Goal: Transaction & Acquisition: Purchase product/service

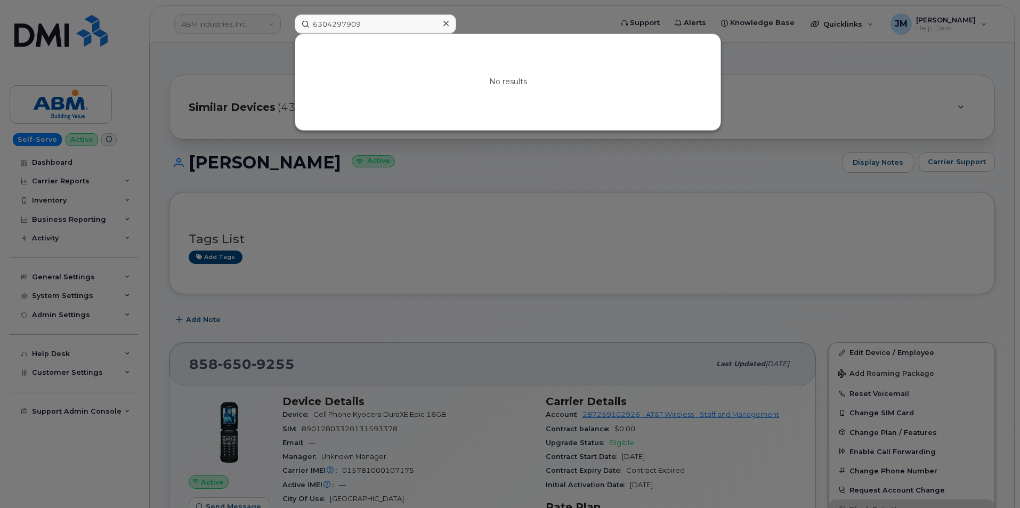
click at [444, 25] on icon at bounding box center [445, 23] width 5 height 5
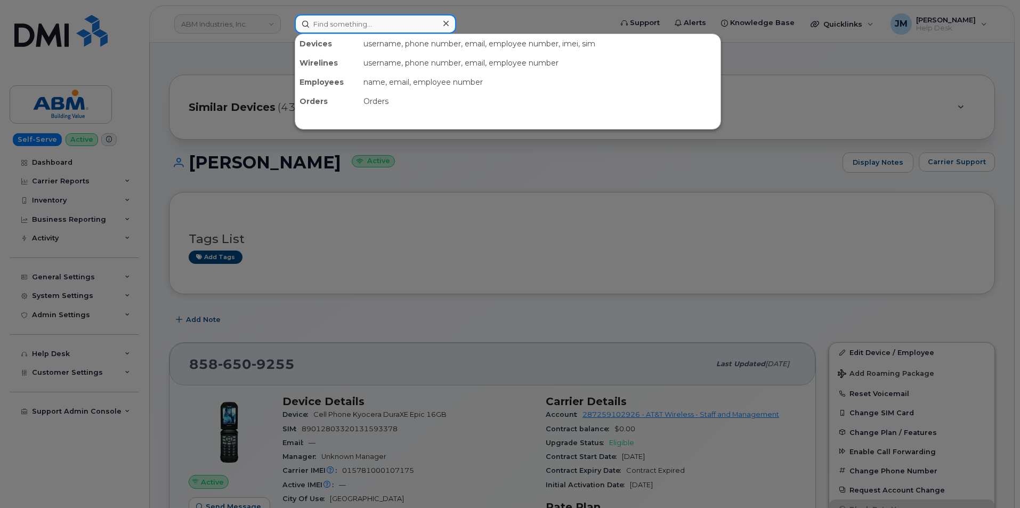
paste input "2017413235"
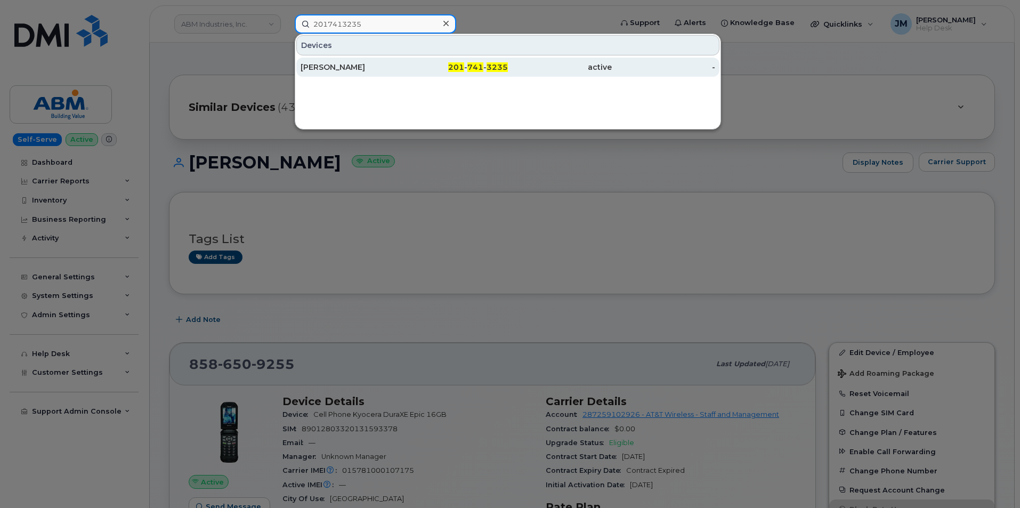
type input "2017413235"
click at [352, 67] on div "[PERSON_NAME]" at bounding box center [352, 67] width 104 height 11
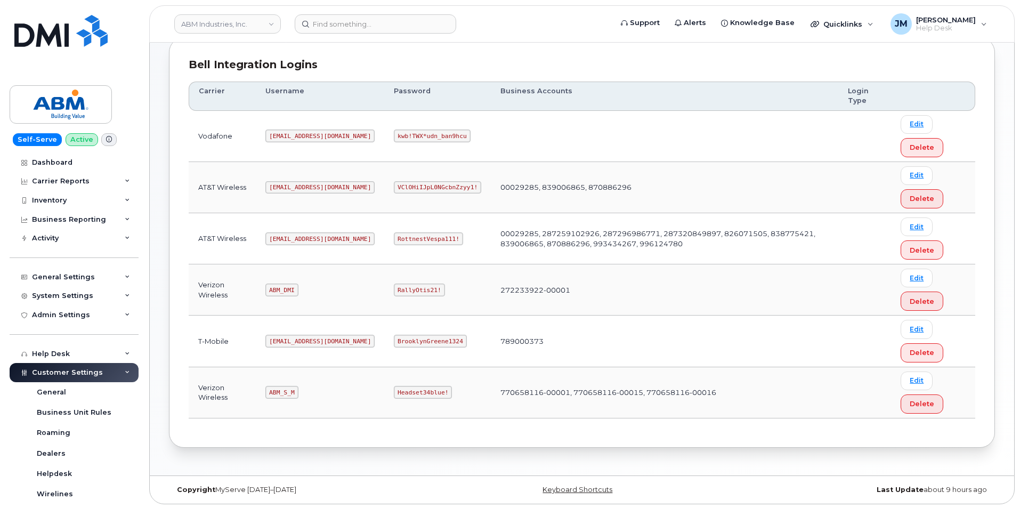
scroll to position [144, 0]
drag, startPoint x: 313, startPoint y: 239, endPoint x: 274, endPoint y: 240, distance: 38.4
click at [274, 240] on code "abm@dminc.com" at bounding box center [319, 237] width 109 height 13
click at [275, 236] on code "abm@dminc.com" at bounding box center [319, 237] width 109 height 13
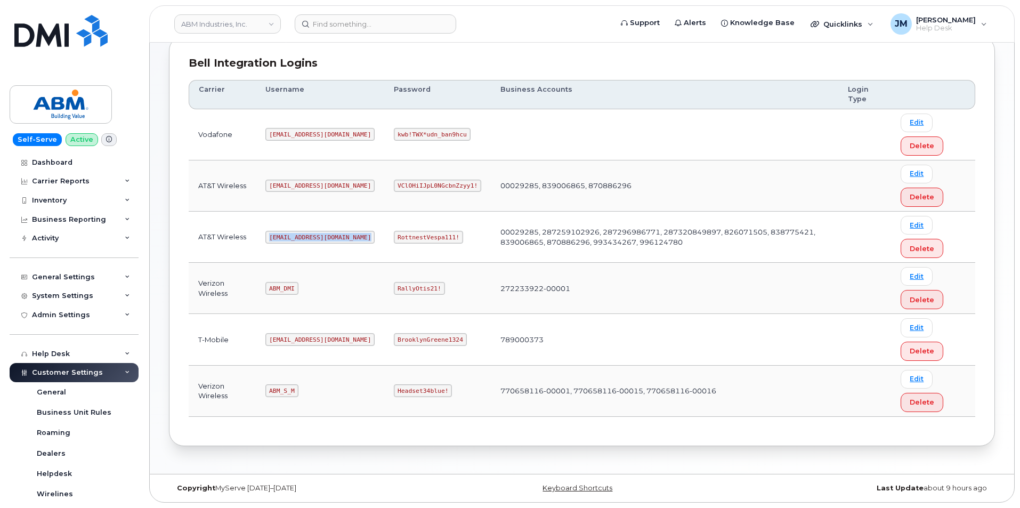
click at [275, 236] on code "abm@dminc.com" at bounding box center [319, 237] width 109 height 13
drag, startPoint x: 418, startPoint y: 236, endPoint x: 360, endPoint y: 236, distance: 58.1
click at [394, 236] on code "RottnestVespa111!" at bounding box center [428, 237] width 69 height 13
copy code "RottnestVespa111!"
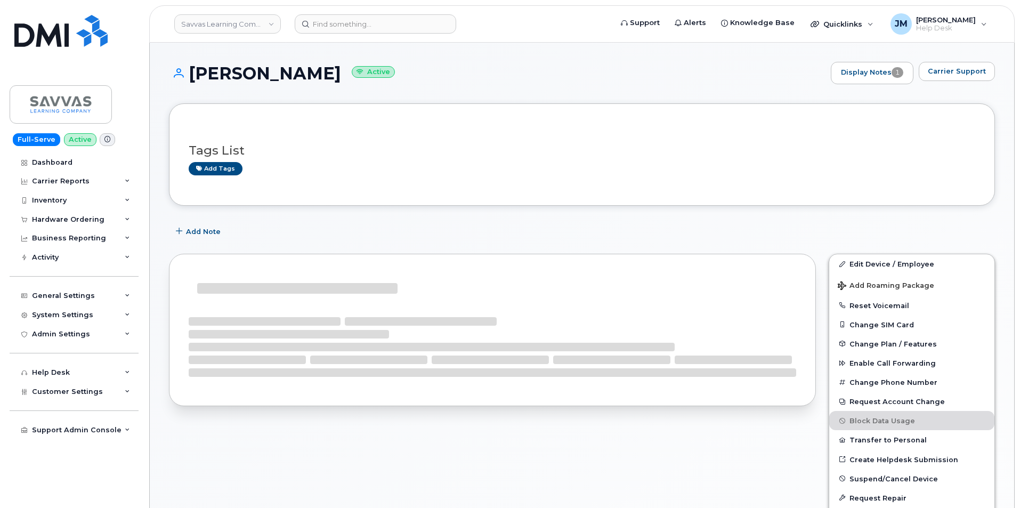
drag, startPoint x: 344, startPoint y: 69, endPoint x: 191, endPoint y: 62, distance: 153.0
click at [191, 62] on div "BORIS KERDMAN Active Display Notes 1 Carrier Support" at bounding box center [582, 73] width 826 height 22
copy h1 "[PERSON_NAME]"
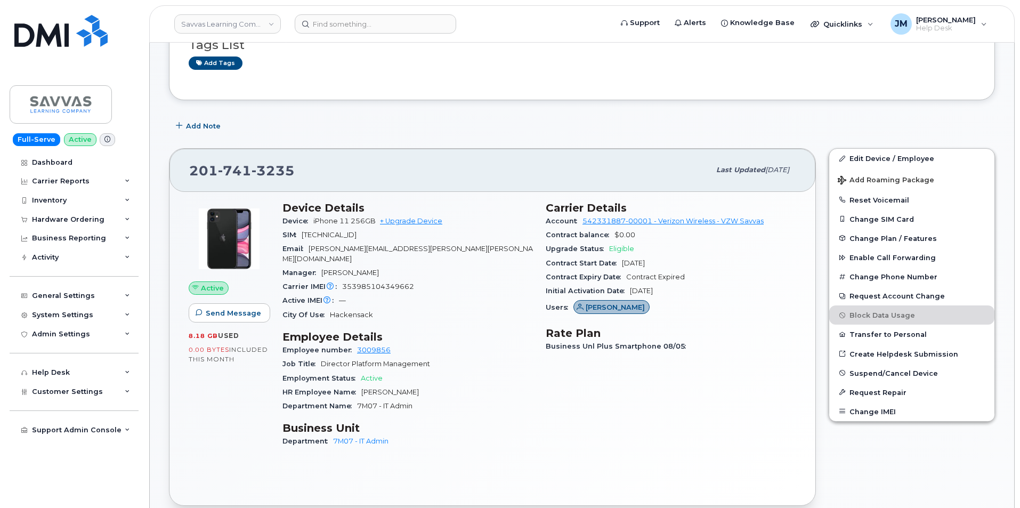
scroll to position [107, 0]
click at [123, 218] on div "Hardware Ordering" at bounding box center [74, 219] width 129 height 19
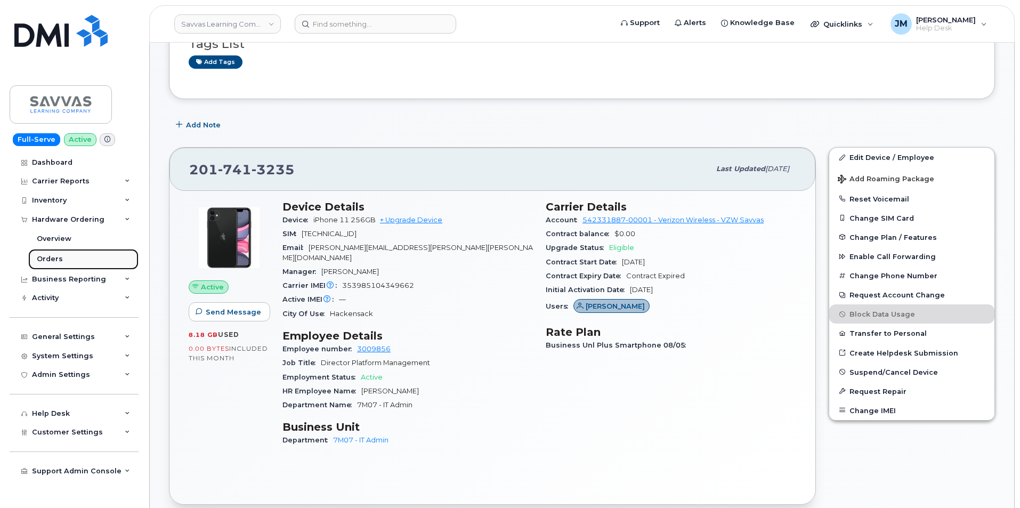
click at [60, 258] on div "Orders" at bounding box center [50, 259] width 26 height 10
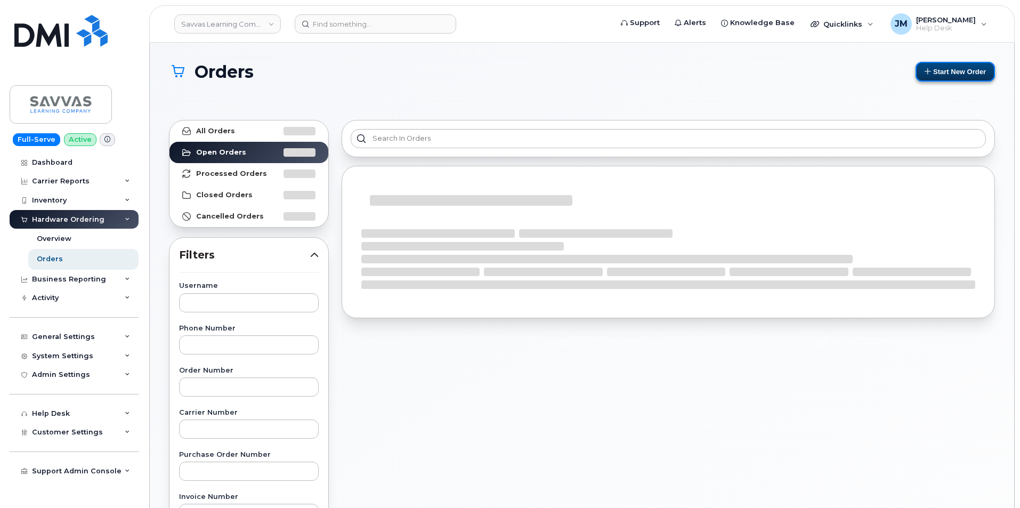
click at [948, 70] on button "Start New Order" at bounding box center [954, 72] width 79 height 20
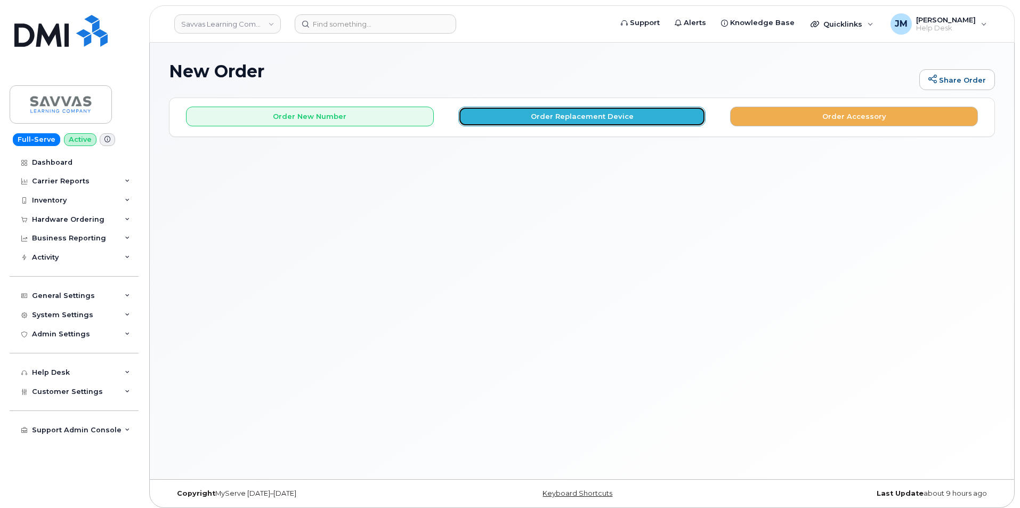
click at [580, 117] on button "Order Replacement Device" at bounding box center [582, 117] width 248 height 20
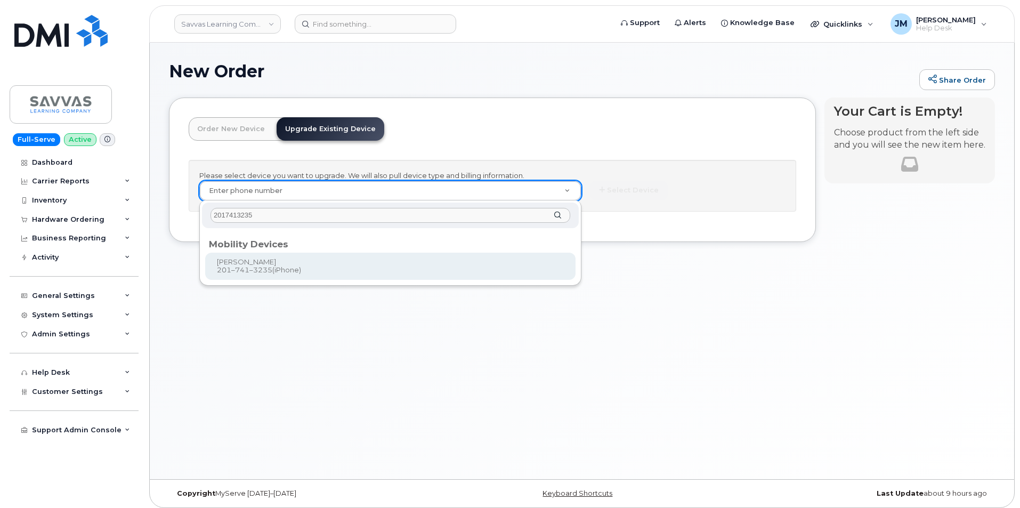
type input "2017413235"
type input "875941"
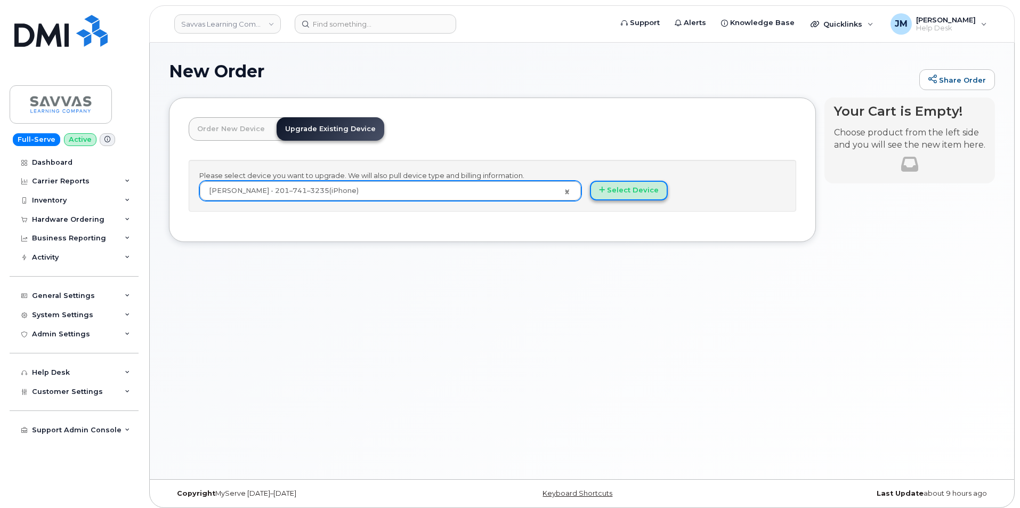
click at [621, 191] on button "Select Device" at bounding box center [629, 191] width 78 height 20
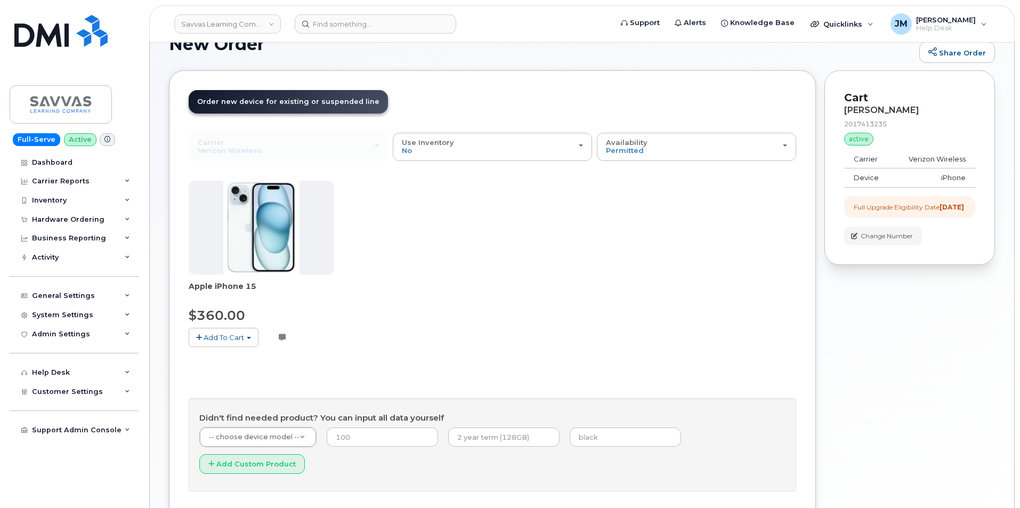
scroll to position [53, 0]
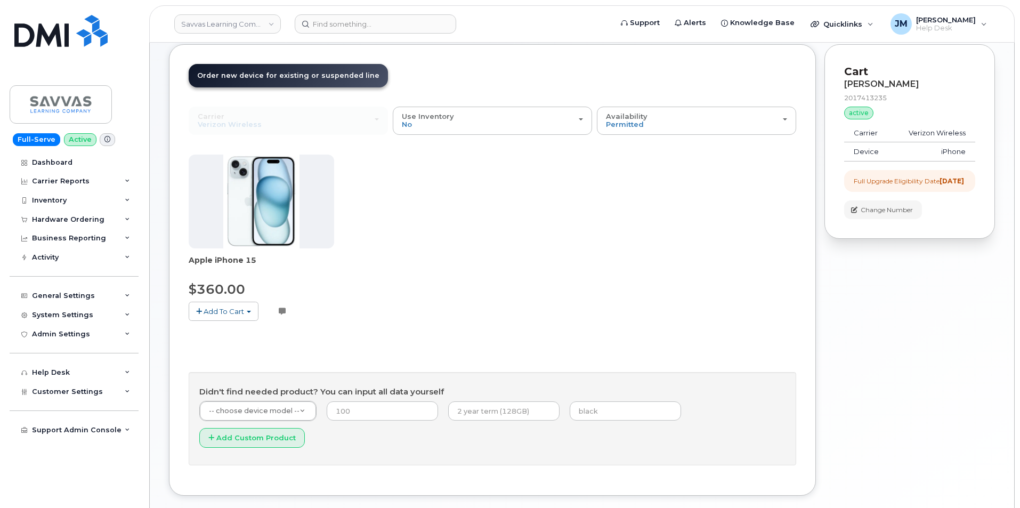
click at [249, 311] on span "button" at bounding box center [249, 312] width 4 height 2
click at [264, 329] on link "$360.00 - 3 Year Upgrade (128GB)" at bounding box center [262, 330] width 143 height 13
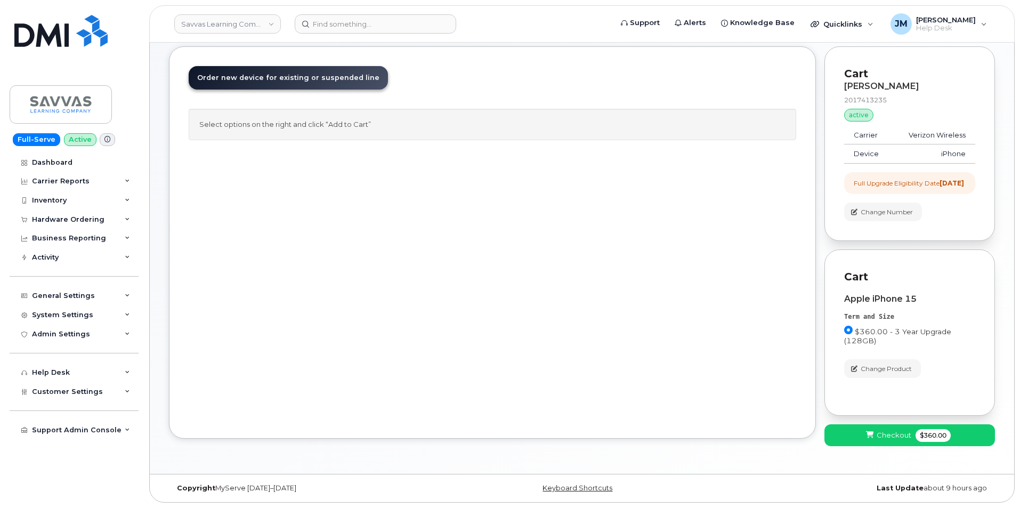
scroll to position [61, 0]
click at [362, 23] on input at bounding box center [375, 23] width 161 height 19
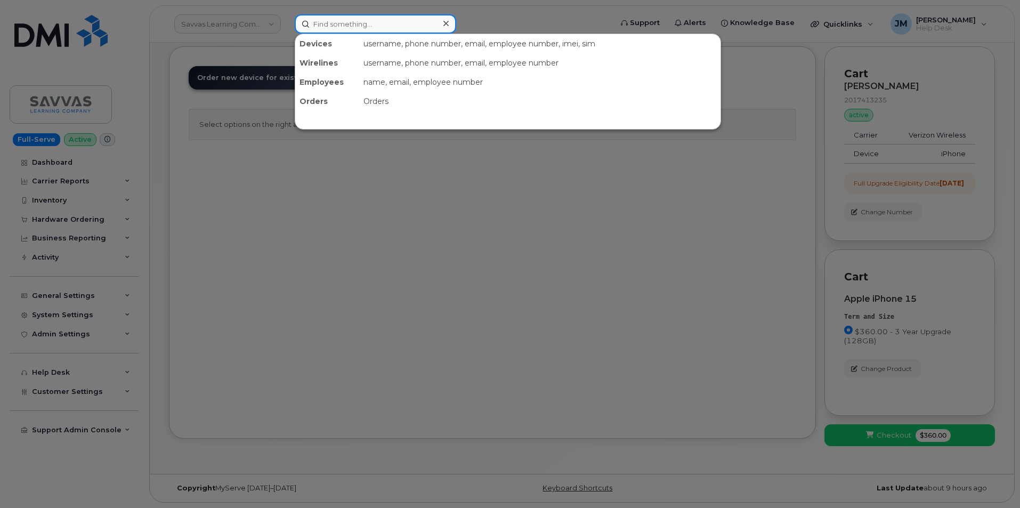
paste input "2017413235"
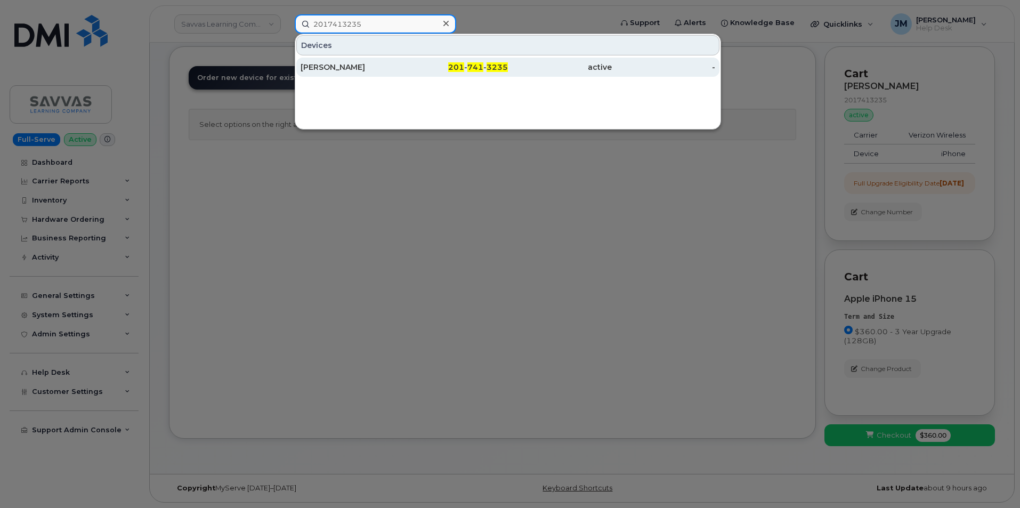
type input "2017413235"
click at [374, 69] on div "[PERSON_NAME]" at bounding box center [352, 67] width 104 height 11
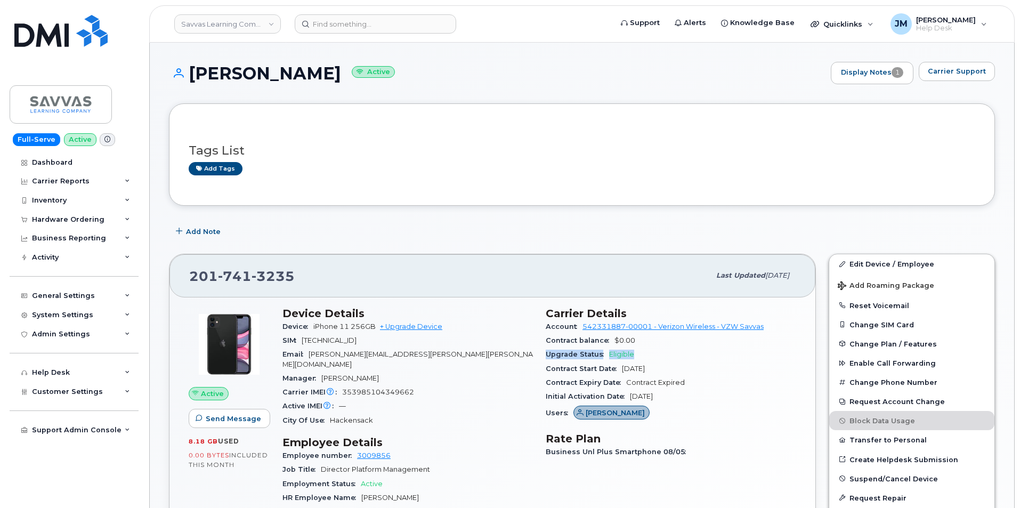
drag, startPoint x: 640, startPoint y: 352, endPoint x: 544, endPoint y: 352, distance: 95.9
click at [544, 352] on div "Carrier Details Account 542331887-00001 - Verizon Wireless - VZW Savvas Contrac…" at bounding box center [670, 434] width 263 height 268
copy div "Upgrade Status Eligible"
